Goal: Task Accomplishment & Management: Manage account settings

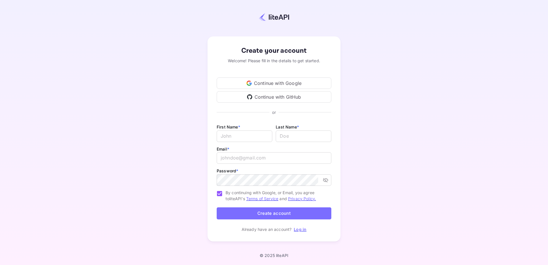
click at [285, 82] on div "Continue with Google" at bounding box center [274, 82] width 115 height 11
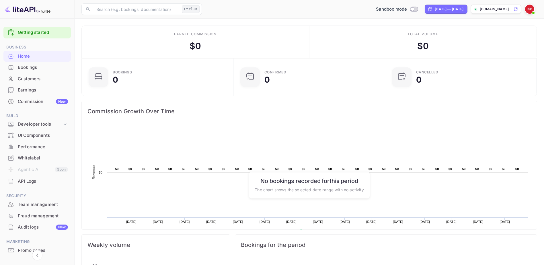
scroll to position [23, 0]
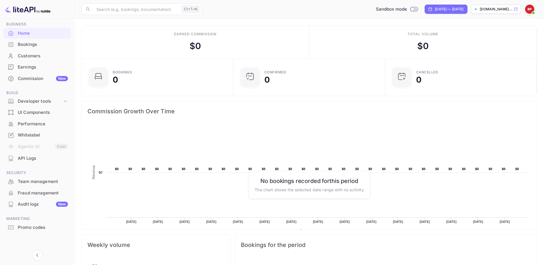
click at [34, 139] on div "Whitelabel" at bounding box center [36, 135] width 67 height 11
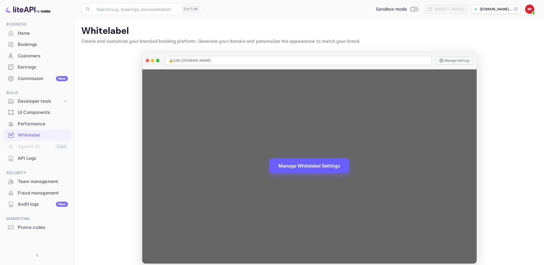
click at [305, 170] on button "Manage Whitelabel Settings" at bounding box center [309, 165] width 80 height 15
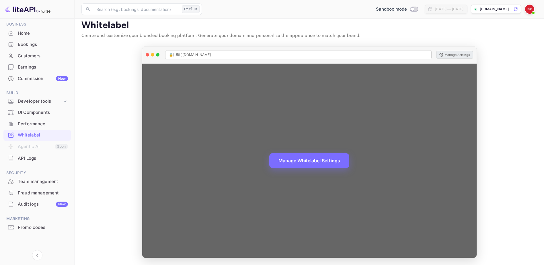
click at [458, 53] on button "Manage Settings" at bounding box center [454, 55] width 37 height 8
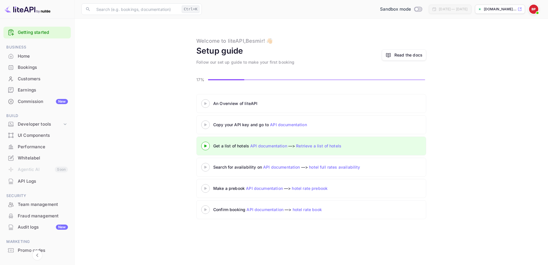
click at [28, 11] on img at bounding box center [28, 9] width 46 height 9
click at [195, 11] on div "Ctrl+K" at bounding box center [191, 8] width 18 height 7
click at [515, 10] on p "[DOMAIN_NAME]..." at bounding box center [500, 9] width 33 height 5
click at [44, 154] on div "Whitelabel" at bounding box center [36, 158] width 67 height 11
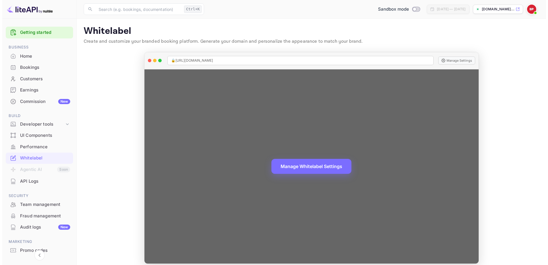
scroll to position [6, 0]
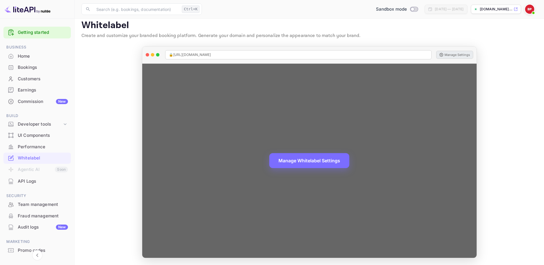
click at [452, 57] on button "Manage Settings" at bounding box center [454, 55] width 37 height 8
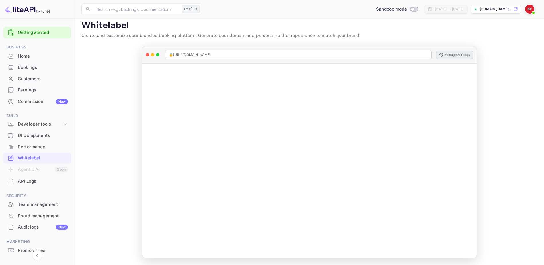
click at [489, 9] on p "[DOMAIN_NAME]..." at bounding box center [496, 9] width 33 height 5
click at [529, 9] on img at bounding box center [529, 9] width 9 height 9
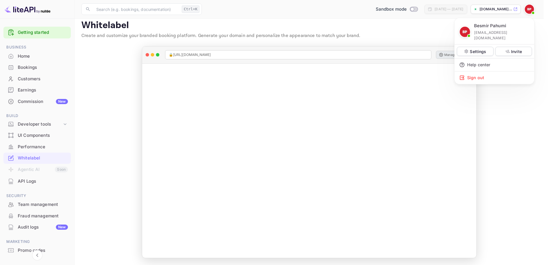
click at [484, 30] on p "besmir.pahumi@diginius.com" at bounding box center [502, 35] width 56 height 11
click at [461, 28] on img at bounding box center [465, 32] width 10 height 10
click at [474, 60] on div "Help center" at bounding box center [495, 65] width 80 height 13
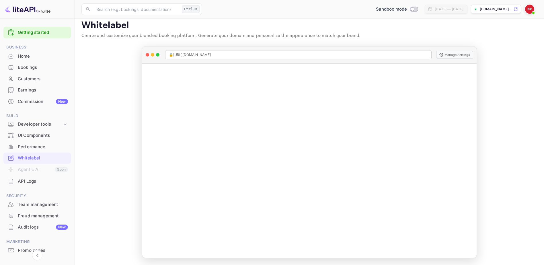
click at [527, 9] on img at bounding box center [529, 9] width 9 height 9
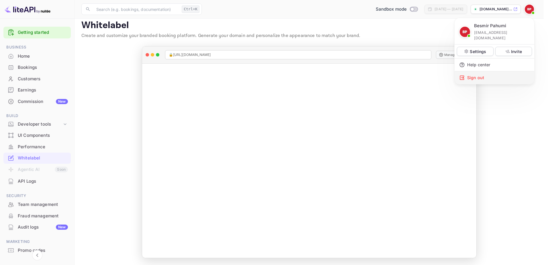
click at [480, 71] on div "Sign out" at bounding box center [495, 77] width 80 height 13
